Goal: Transaction & Acquisition: Purchase product/service

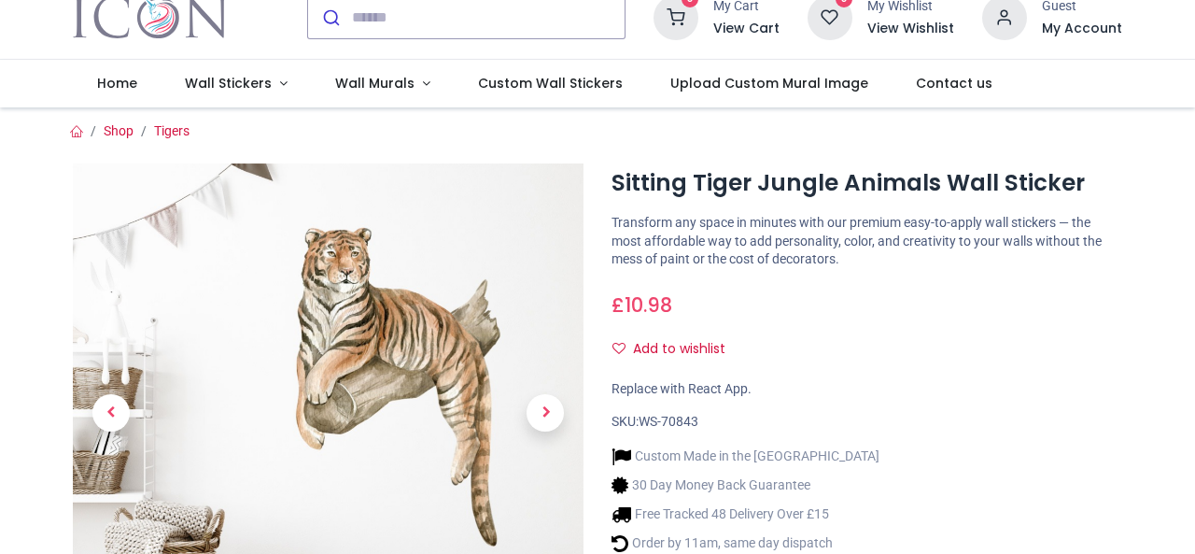
click at [551, 420] on span "Next" at bounding box center [545, 412] width 37 height 37
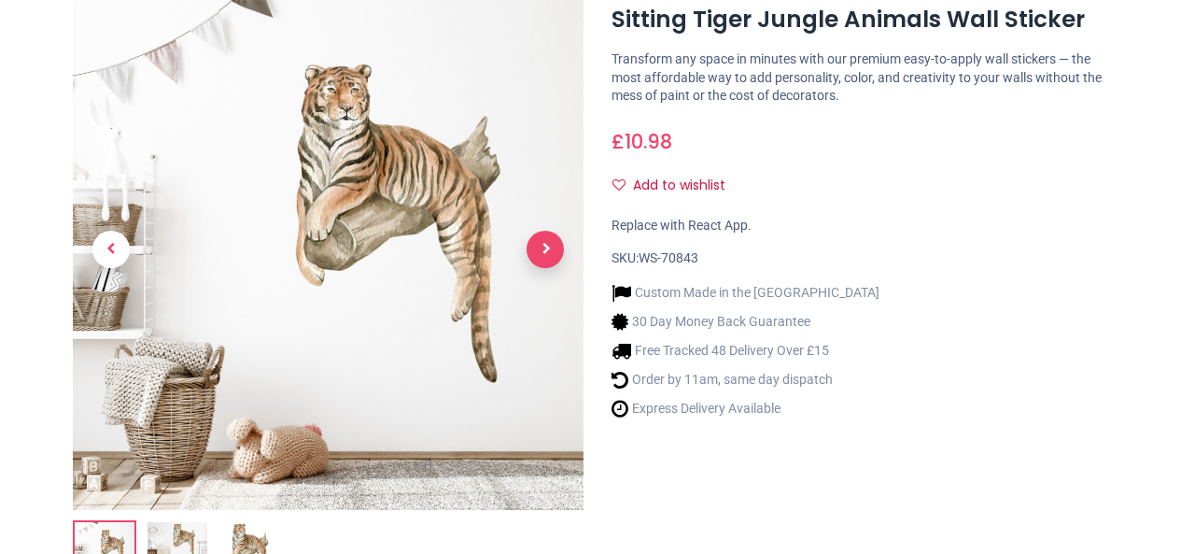
click at [553, 240] on span "Next" at bounding box center [545, 249] width 37 height 37
click at [113, 249] on span "Previous" at bounding box center [110, 249] width 37 height 37
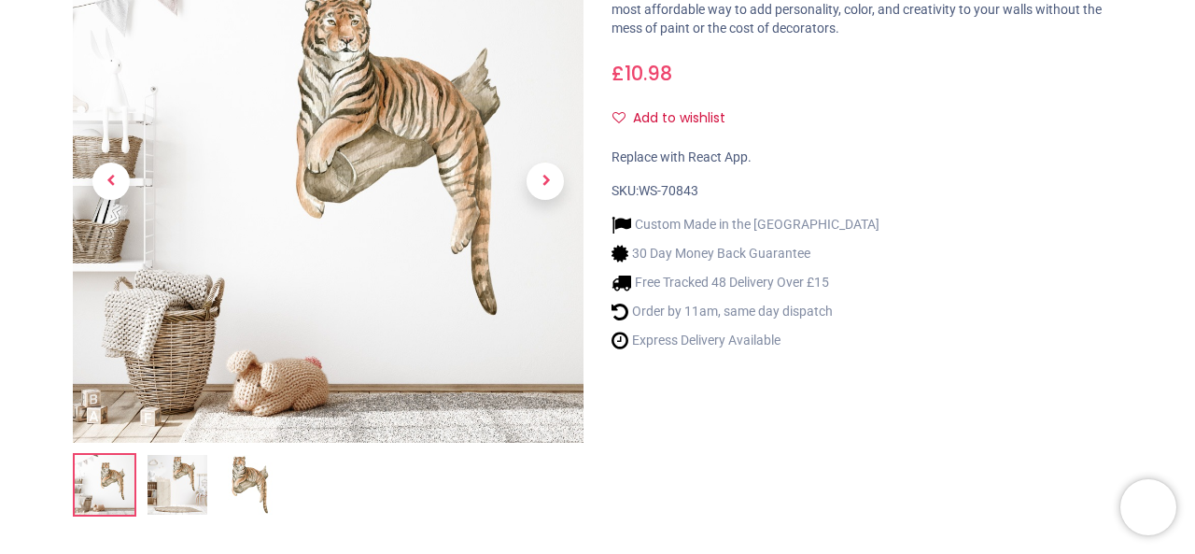
scroll to position [317, 0]
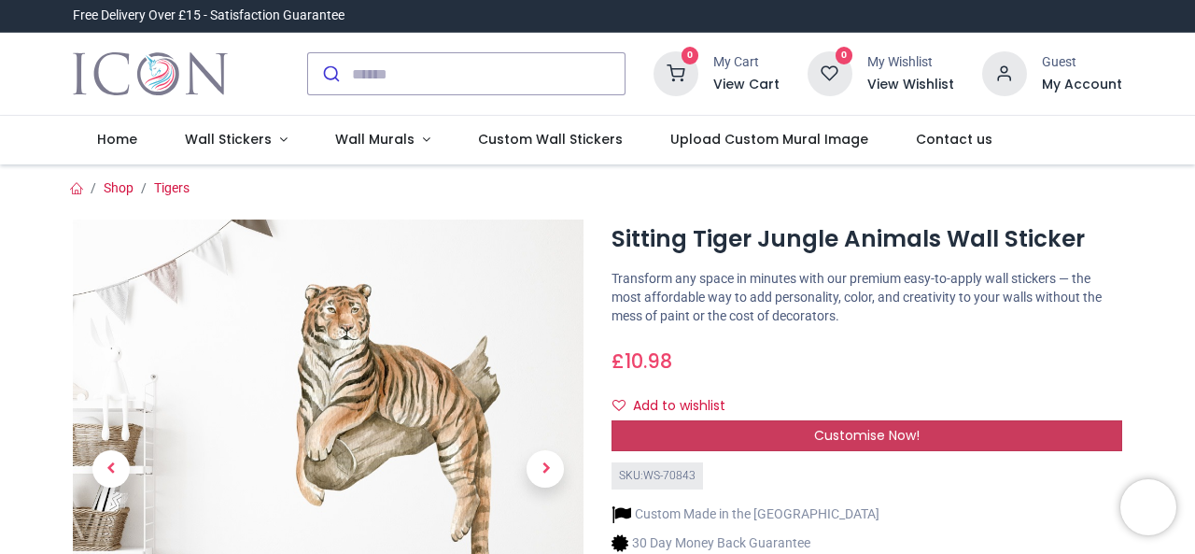
click at [845, 435] on span "Customise Now!" at bounding box center [867, 435] width 106 height 19
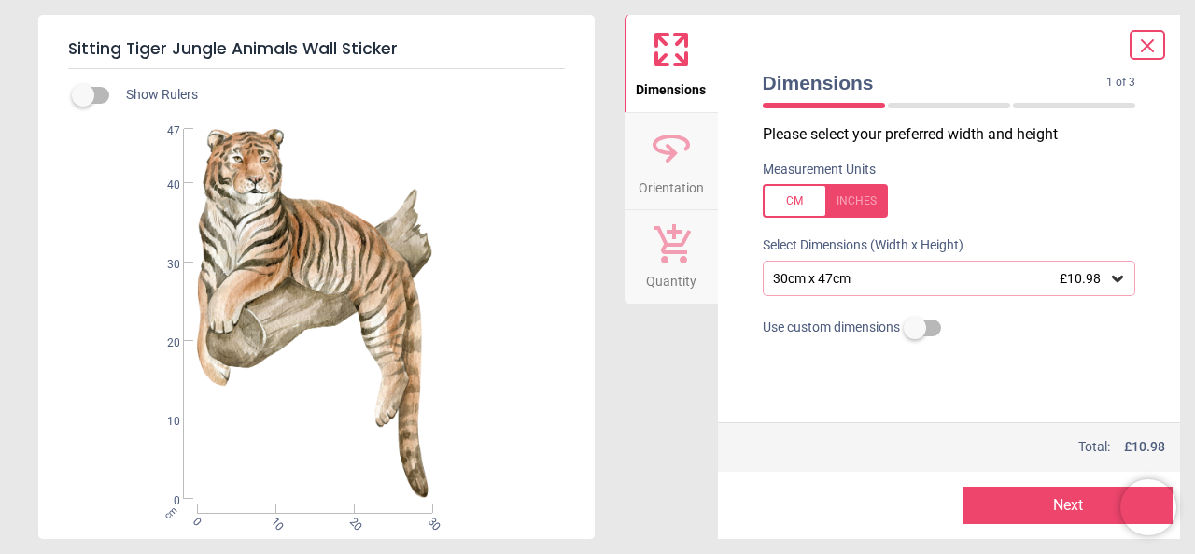
click at [1126, 283] on icon at bounding box center [1117, 278] width 19 height 19
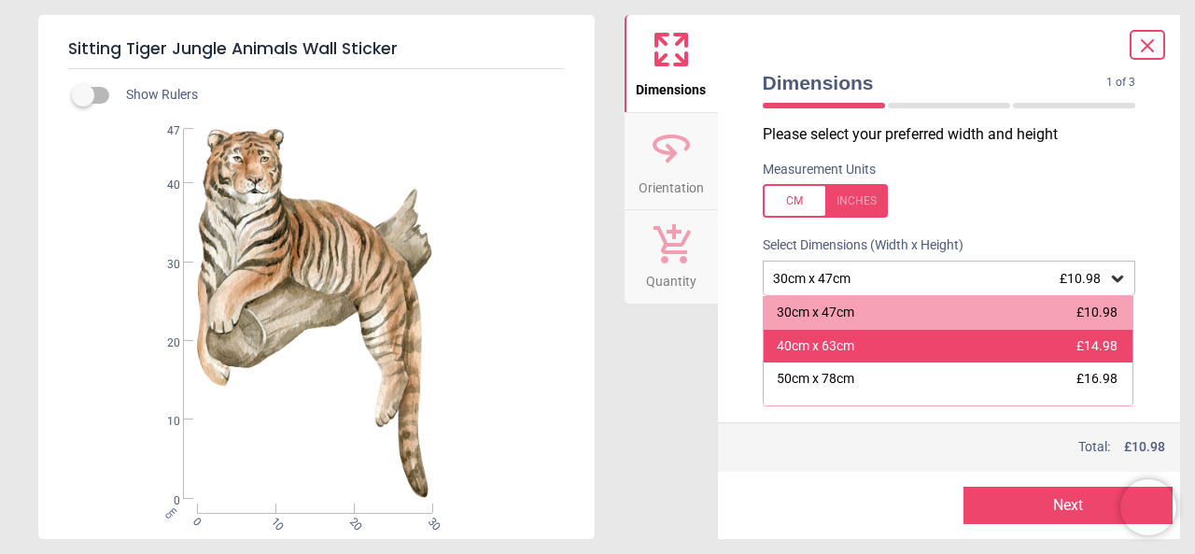
scroll to position [190, 0]
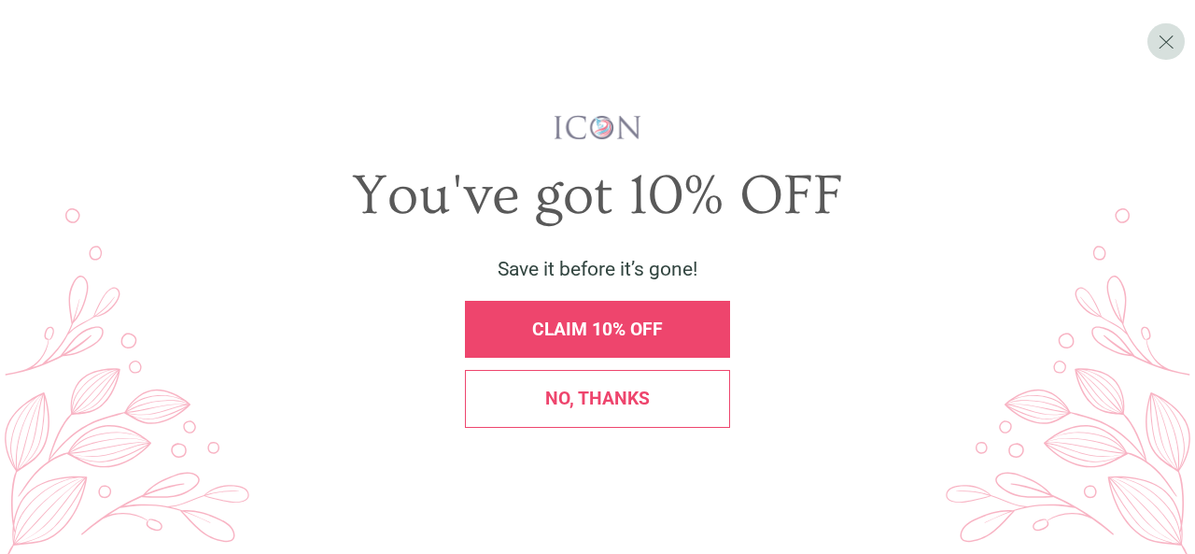
click at [611, 396] on span "No, thanks" at bounding box center [597, 398] width 105 height 21
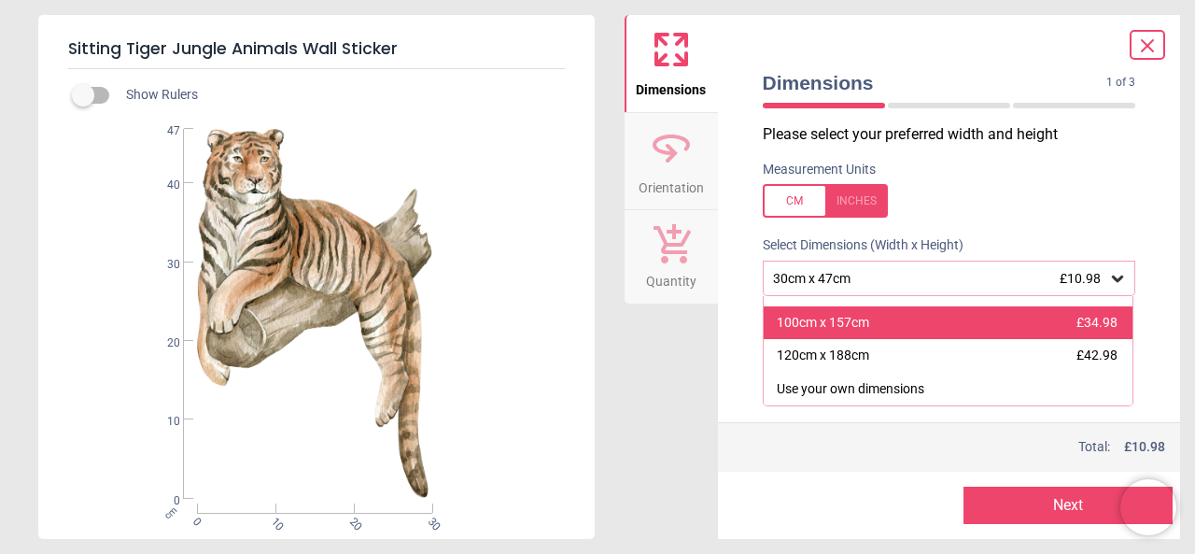
click at [1024, 331] on div "100cm x 157cm £34.98" at bounding box center [949, 323] width 370 height 34
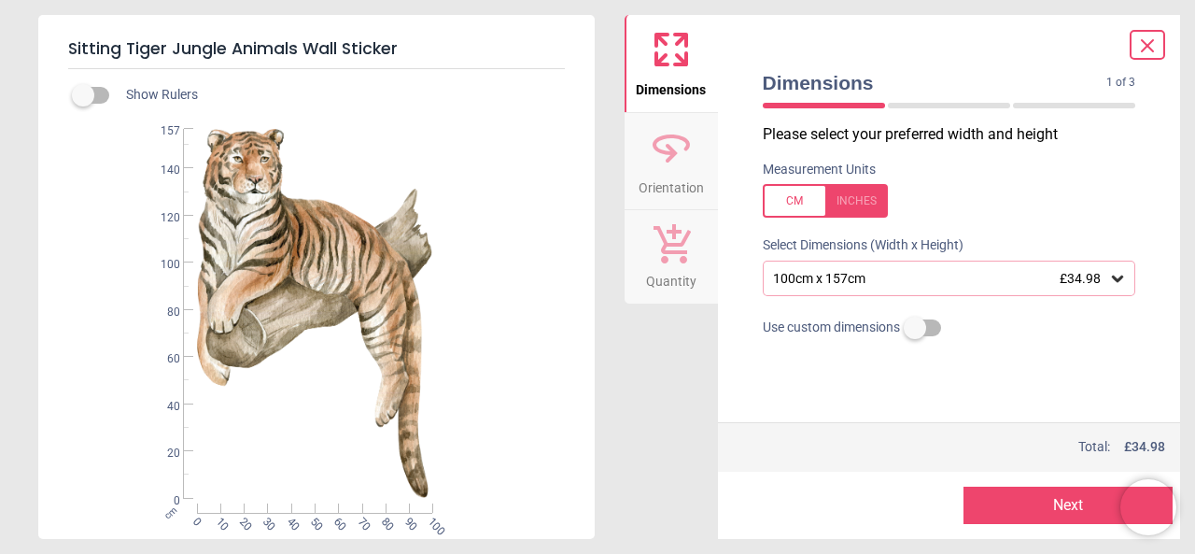
click at [1107, 278] on div "100cm x 157cm £34.98" at bounding box center [940, 279] width 338 height 16
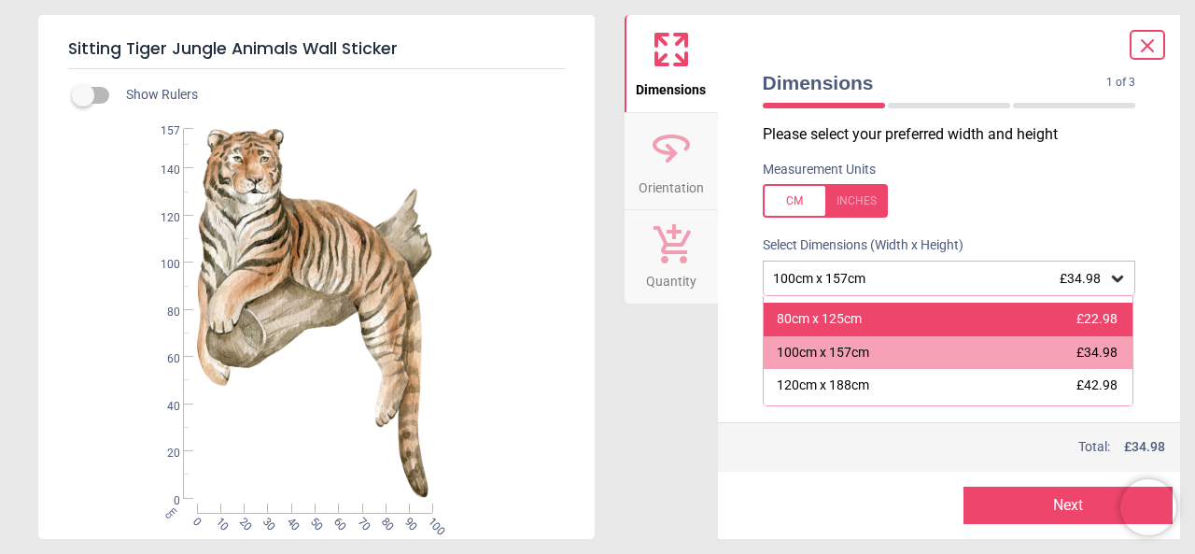
scroll to position [190, 0]
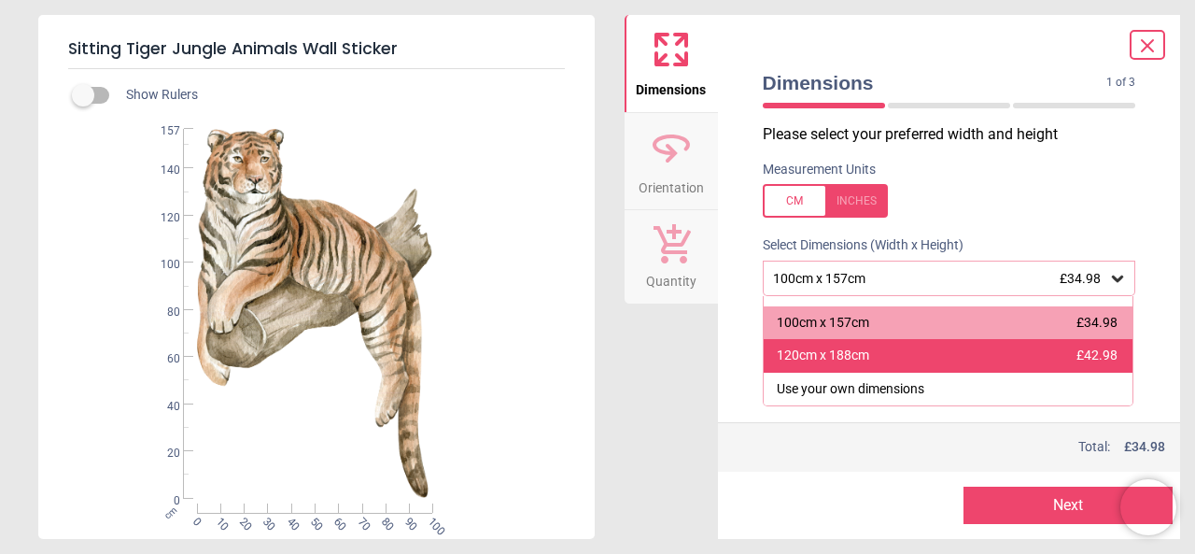
click at [1013, 362] on div "120cm x 188cm £42.98" at bounding box center [949, 356] width 370 height 34
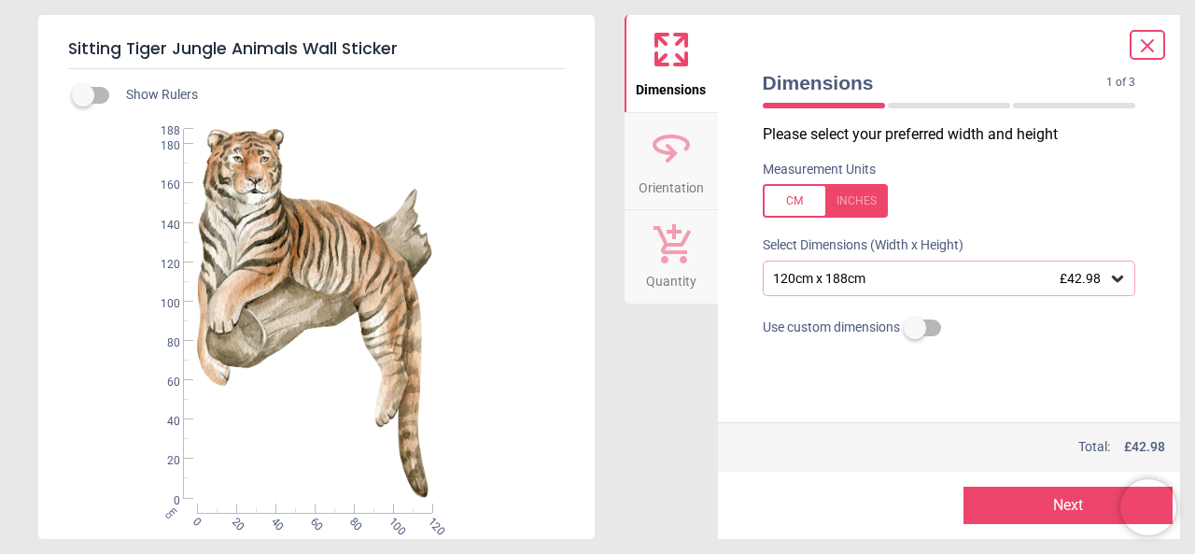
click at [1142, 61] on div "Dimensions 1 of 3 1 of 4" at bounding box center [949, 92] width 403 height 64
click at [1149, 42] on icon at bounding box center [1147, 46] width 22 height 22
